Goal: Task Accomplishment & Management: Manage account settings

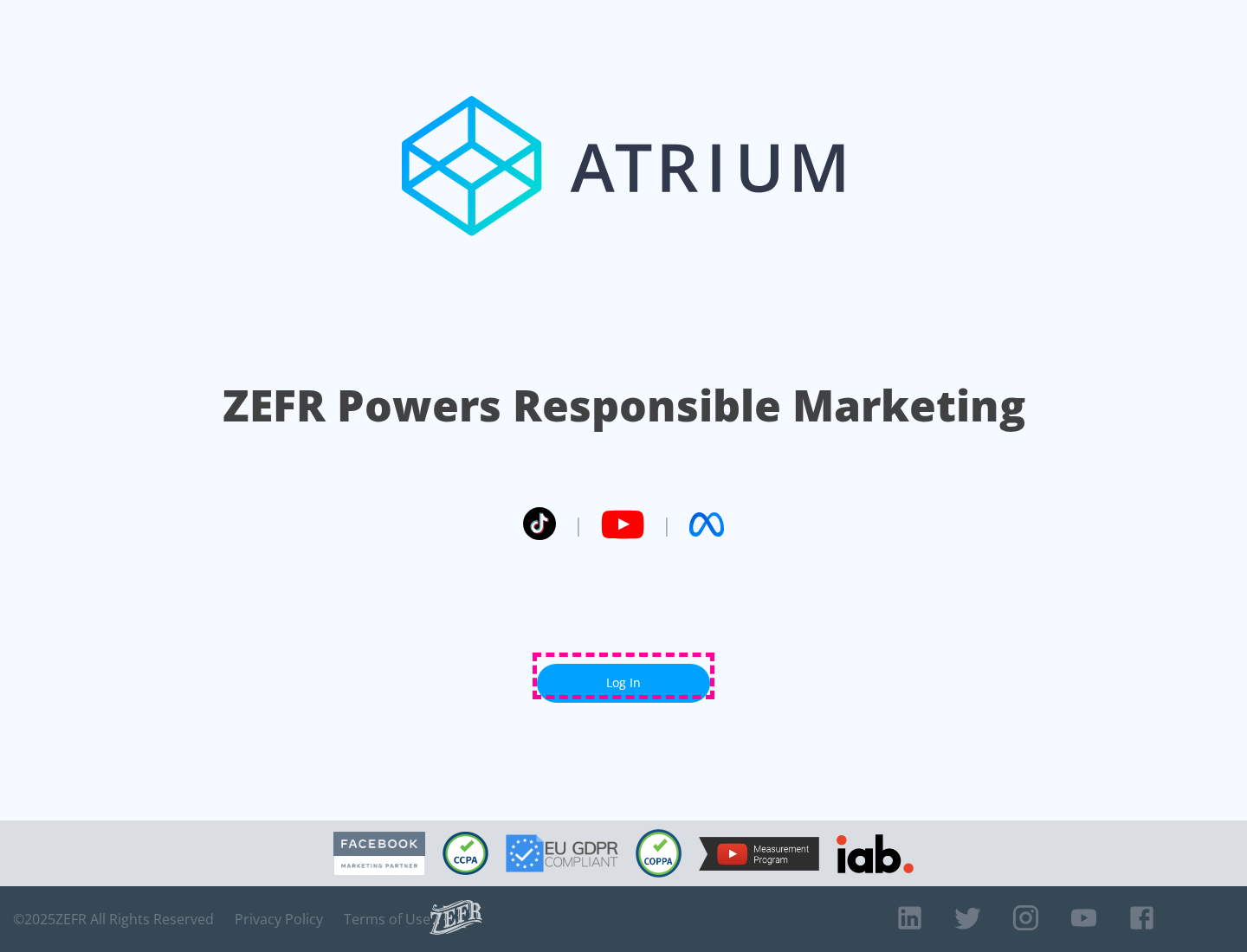
click at [624, 676] on link "Log In" at bounding box center [623, 684] width 173 height 39
